Goal: Book appointment/travel/reservation

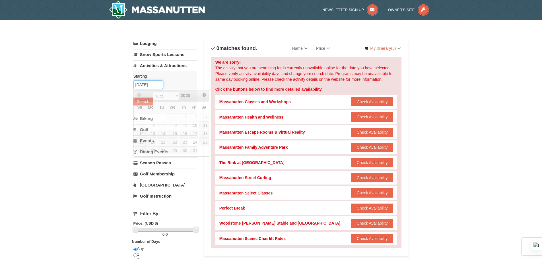
click at [156, 85] on input "[DATE]" at bounding box center [148, 85] width 30 height 9
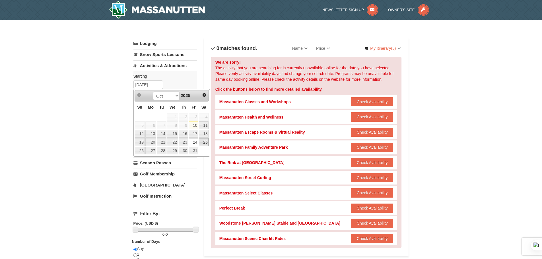
click at [202, 141] on link "25" at bounding box center [204, 142] width 10 height 8
type input "[DATE]"
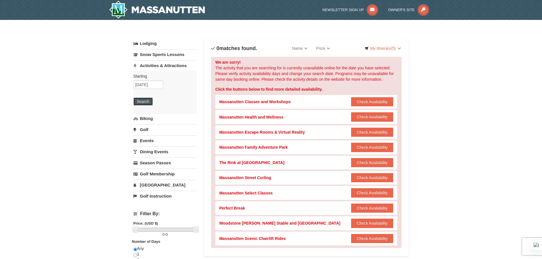
click at [143, 102] on button "Search" at bounding box center [142, 102] width 19 height 8
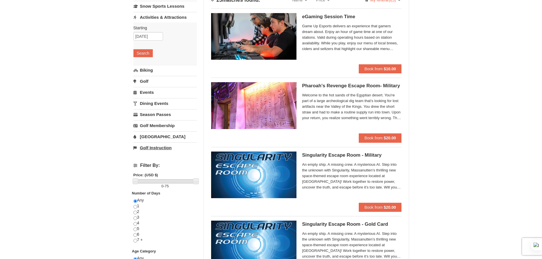
scroll to position [57, 0]
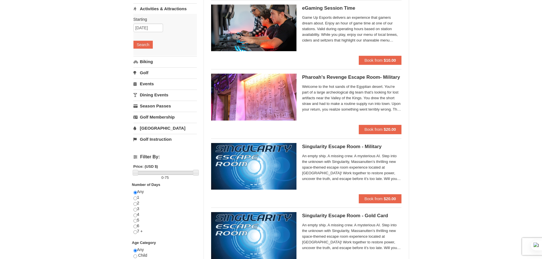
click at [143, 127] on link "[GEOGRAPHIC_DATA]" at bounding box center [164, 128] width 63 height 11
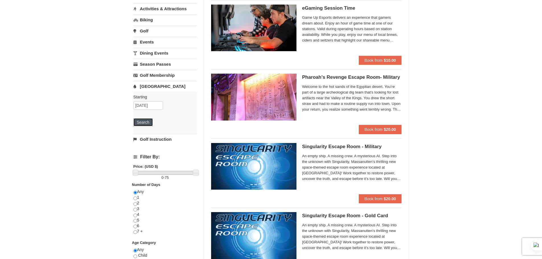
click at [144, 121] on button "Search" at bounding box center [142, 122] width 19 height 8
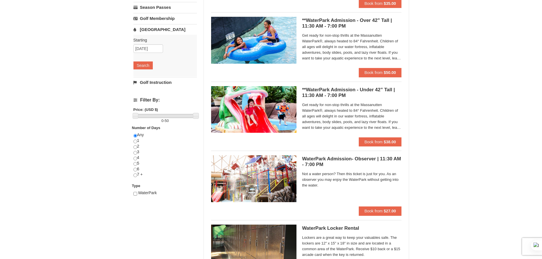
scroll to position [142, 0]
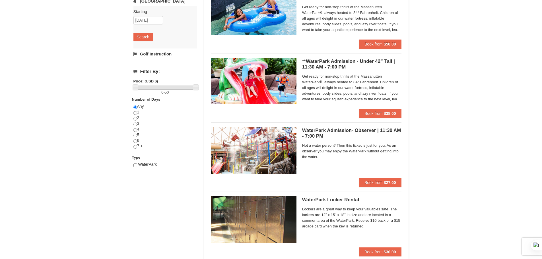
click at [317, 138] on h5 "WaterPark Admission- Observer | 11:30 AM - 7:00 PM Massanutten Indoor/Outdoor W…" at bounding box center [352, 133] width 100 height 11
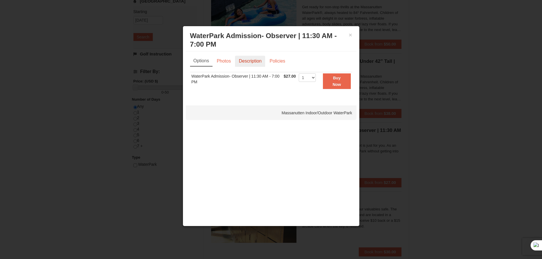
click at [260, 64] on link "Description" at bounding box center [250, 61] width 30 height 11
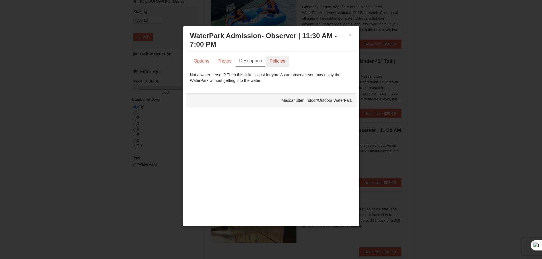
click at [281, 63] on link "Policies" at bounding box center [277, 61] width 23 height 11
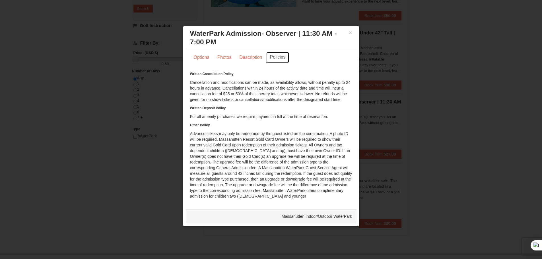
scroll to position [199, 0]
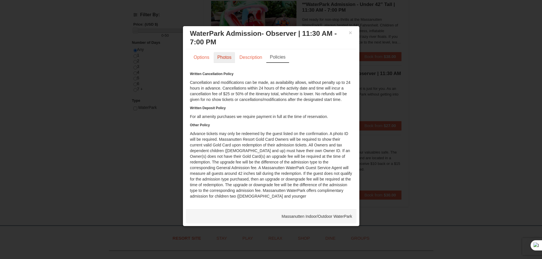
click at [226, 53] on link "Photos" at bounding box center [225, 57] width 22 height 11
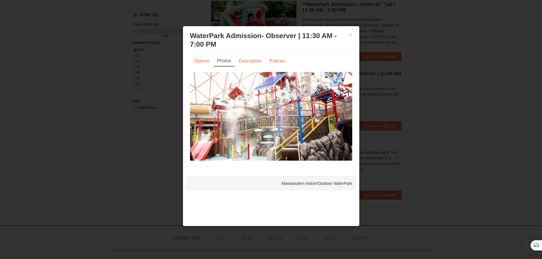
scroll to position [0, 0]
click at [203, 59] on link "Options" at bounding box center [201, 61] width 23 height 11
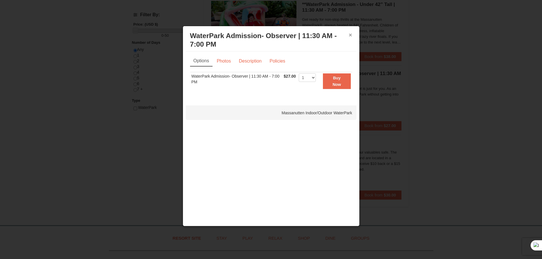
click at [351, 36] on button "×" at bounding box center [350, 35] width 3 height 6
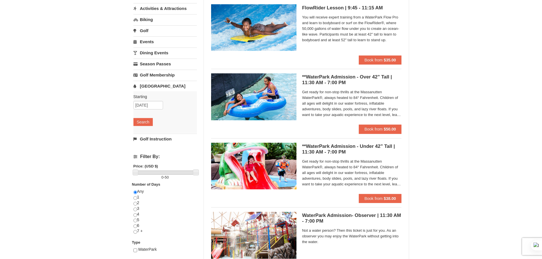
scroll to position [57, 0]
click at [333, 145] on h5 "**WaterPark Admission - Under 42” Tall | 11:30 AM - 7:00 PM Massanutten Indoor/…" at bounding box center [352, 149] width 100 height 11
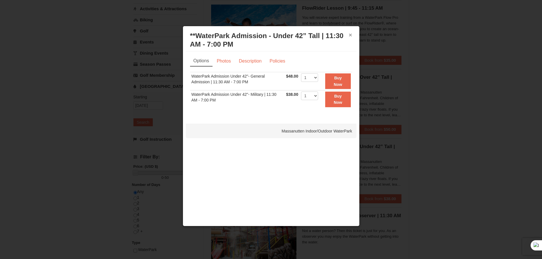
click at [351, 36] on button "×" at bounding box center [350, 35] width 3 height 6
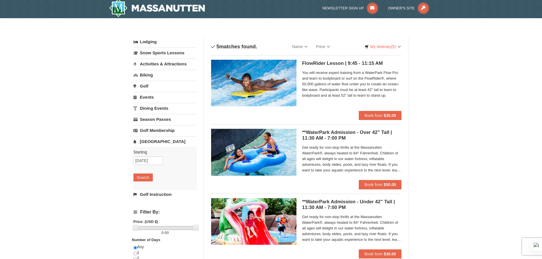
scroll to position [0, 0]
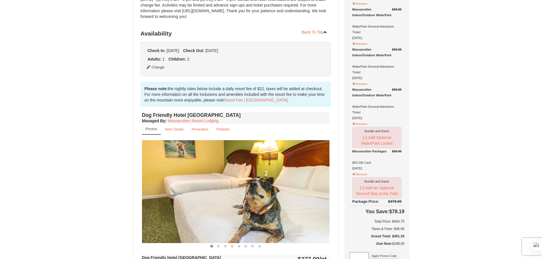
scroll to position [114, 0]
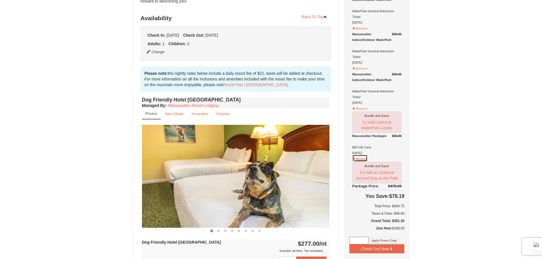
click at [359, 155] on button "Remove" at bounding box center [359, 158] width 15 height 7
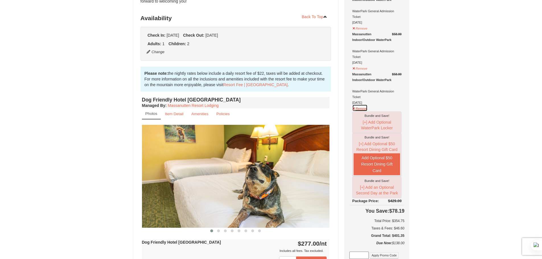
click at [361, 104] on button "Remove" at bounding box center [359, 107] width 15 height 7
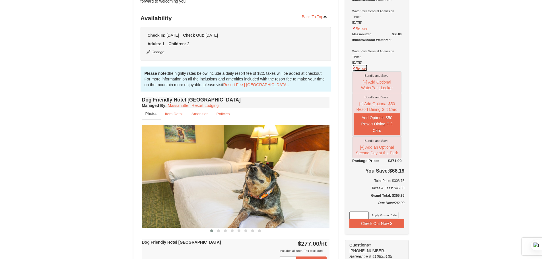
click at [362, 65] on button "Remove" at bounding box center [359, 67] width 15 height 7
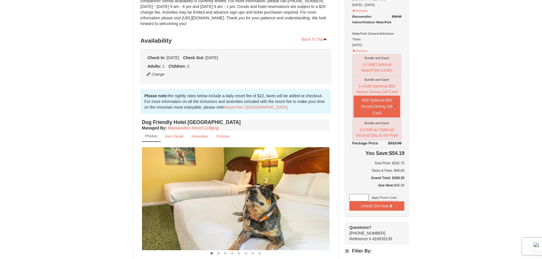
scroll to position [57, 0]
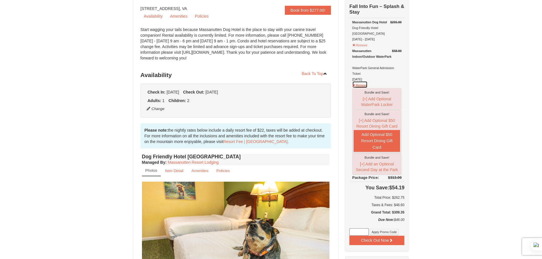
click at [360, 81] on button "Remove" at bounding box center [359, 84] width 15 height 7
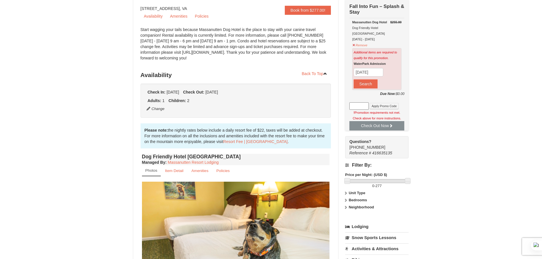
click at [356, 102] on input at bounding box center [358, 105] width 19 height 7
paste input "MASSSpartan25"
type input "MASSSpartan25"
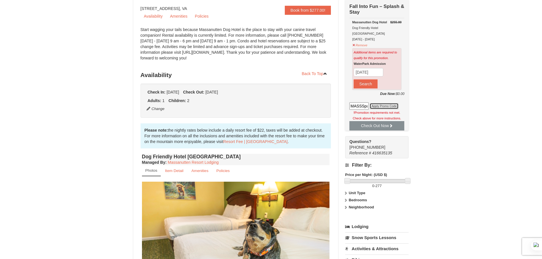
click at [382, 103] on button "Apply Promo Code" at bounding box center [384, 106] width 29 height 6
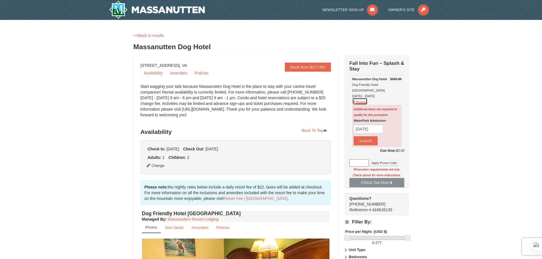
click at [355, 99] on button "Remove" at bounding box center [359, 101] width 15 height 7
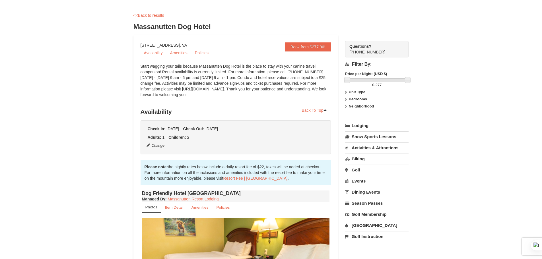
scroll to position [28, 0]
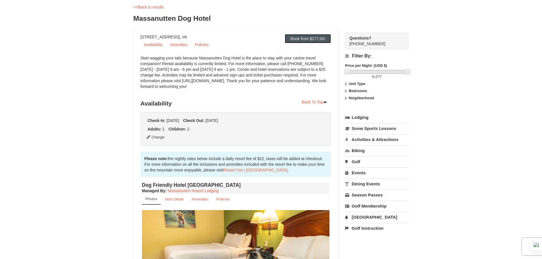
click at [316, 36] on link "Book from $277.00!" at bounding box center [308, 38] width 46 height 9
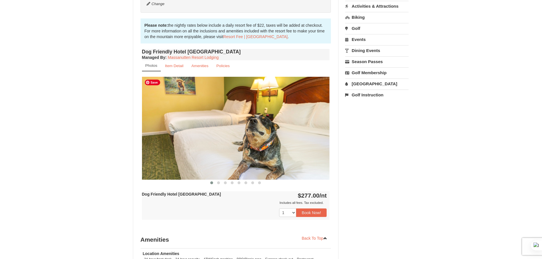
scroll to position [212, 0]
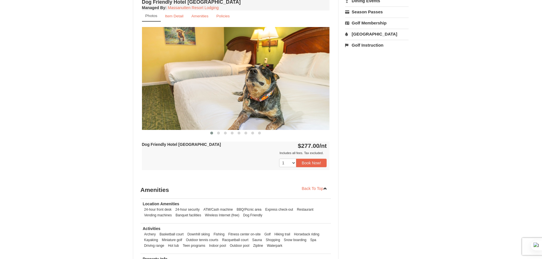
click at [310, 158] on div "1 2 3 4 5 6 7 8 9 10 11 12 13 14 15 16" at bounding box center [236, 163] width 188 height 14
click at [310, 163] on button "Book Now!" at bounding box center [311, 163] width 31 height 9
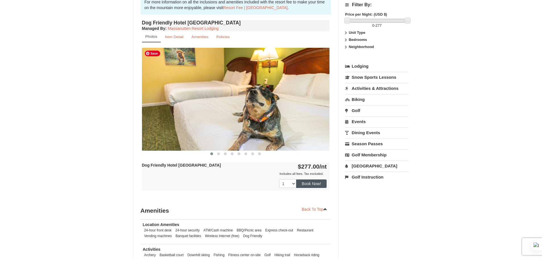
scroll to position [55, 0]
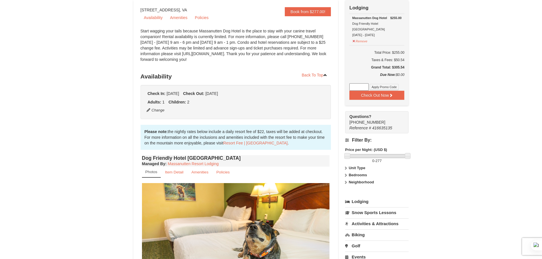
click at [364, 83] on input at bounding box center [358, 86] width 19 height 7
paste input "MASSSpartan25"
type input "MASSSpartan25"
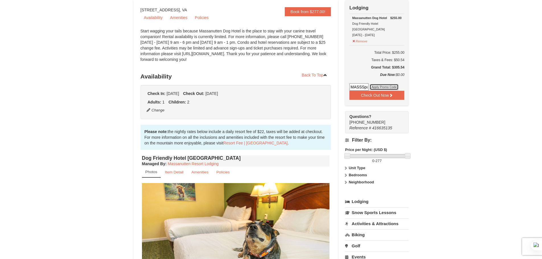
click at [384, 84] on button "Apply Promo Code" at bounding box center [384, 87] width 29 height 6
